Goal: Find specific page/section: Find specific page/section

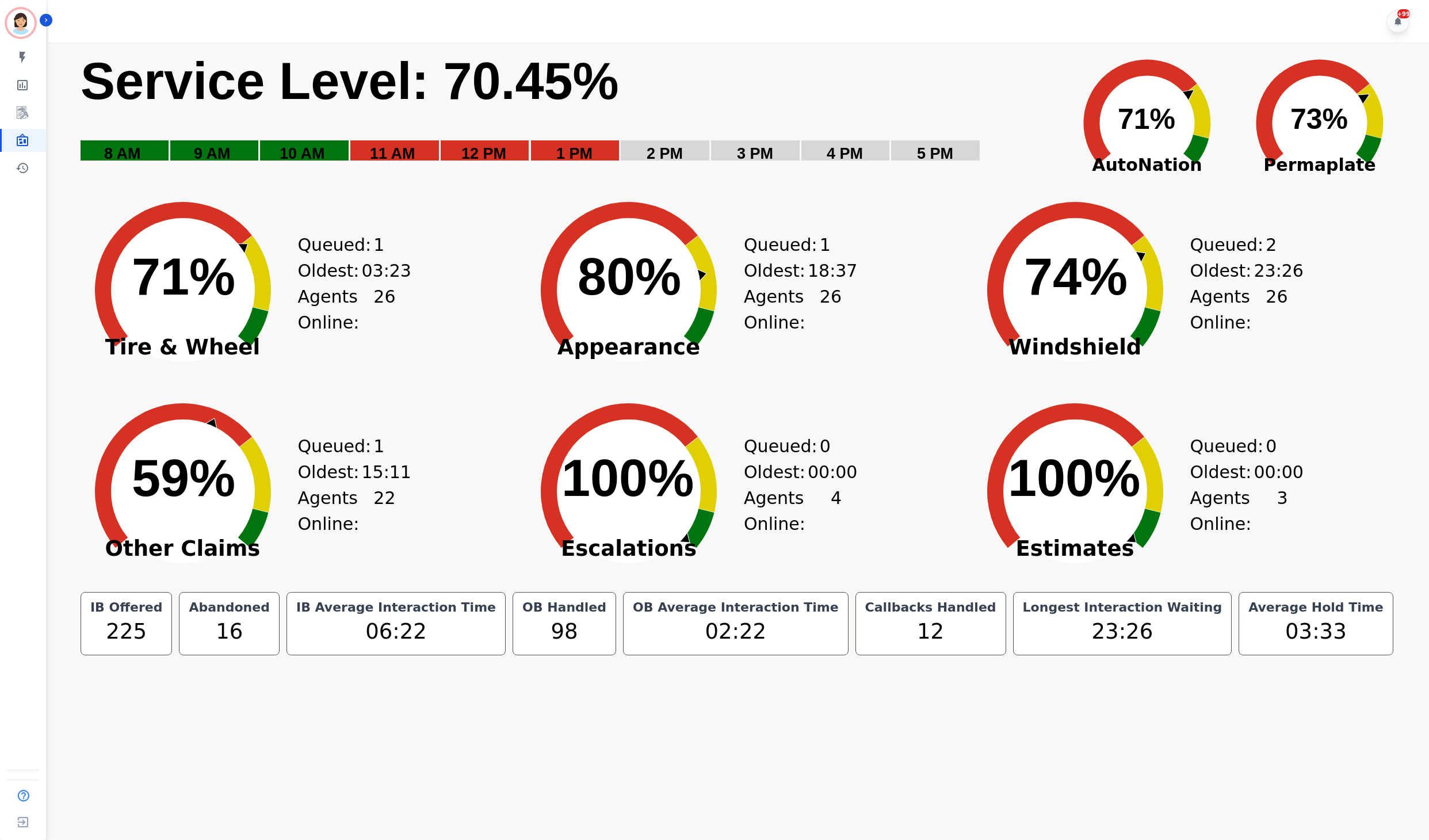
drag, startPoint x: 1074, startPoint y: 22, endPoint x: 1082, endPoint y: 16, distance: 10.0
click at [1074, 22] on div "+99" at bounding box center [740, 21] width 1384 height 43
click at [272, 611] on div "Abandoned" at bounding box center [228, 607] width 85 height 16
click at [135, 493] on text "56% ​ 56%" at bounding box center [183, 478] width 104 height 58
